Goal: Task Accomplishment & Management: Manage account settings

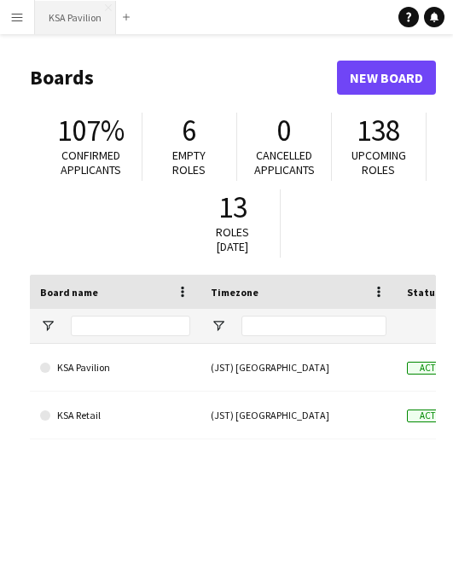
click at [72, 13] on button "KSA Pavilion Close" at bounding box center [75, 17] width 81 height 33
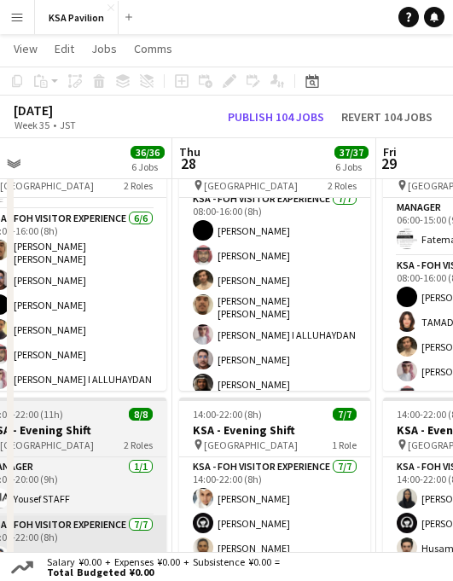
scroll to position [72, 0]
